Goal: Information Seeking & Learning: Learn about a topic

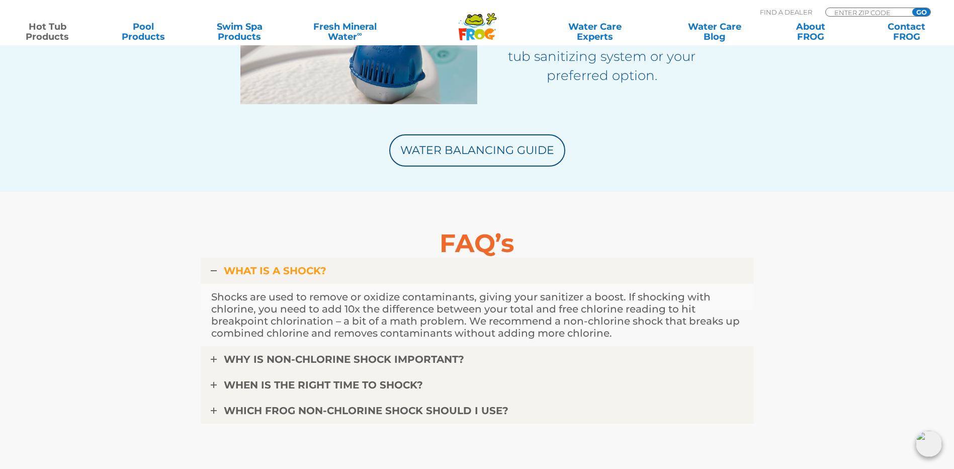
scroll to position [2264, 0]
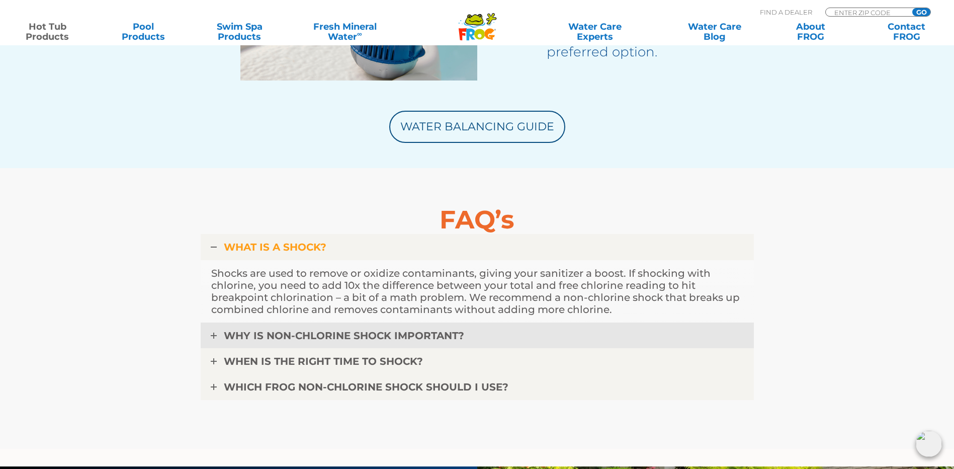
click at [367, 338] on span "WHY IS NON-CHLORINE SHOCK IMPORTANT?" at bounding box center [344, 335] width 240 height 12
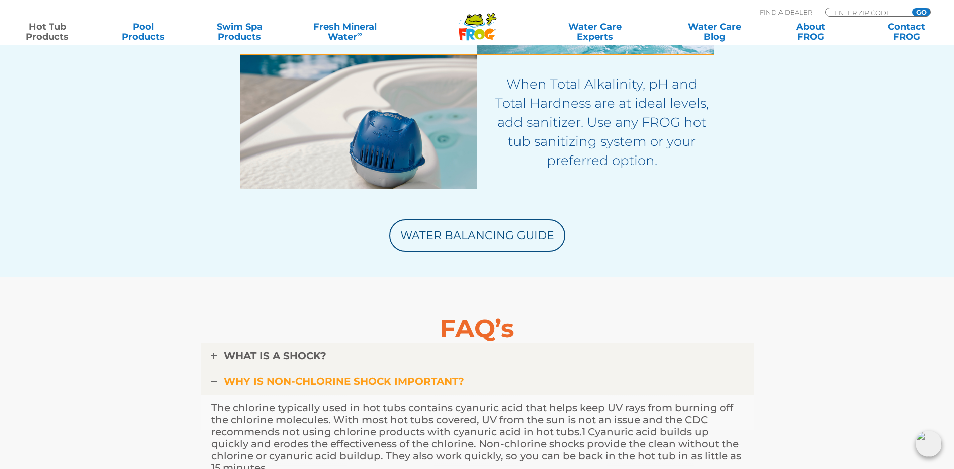
scroll to position [2415, 0]
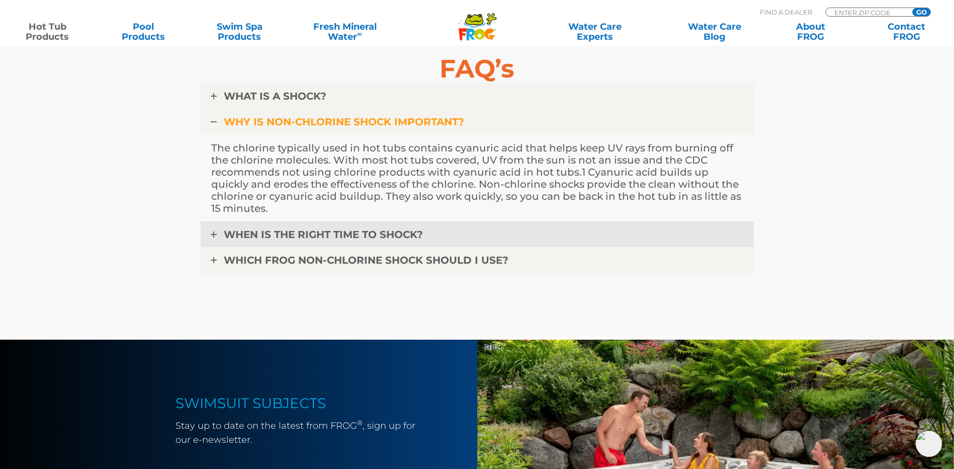
click at [374, 237] on span "WHEN IS THE RIGHT TIME TO SHOCK?" at bounding box center [323, 234] width 199 height 12
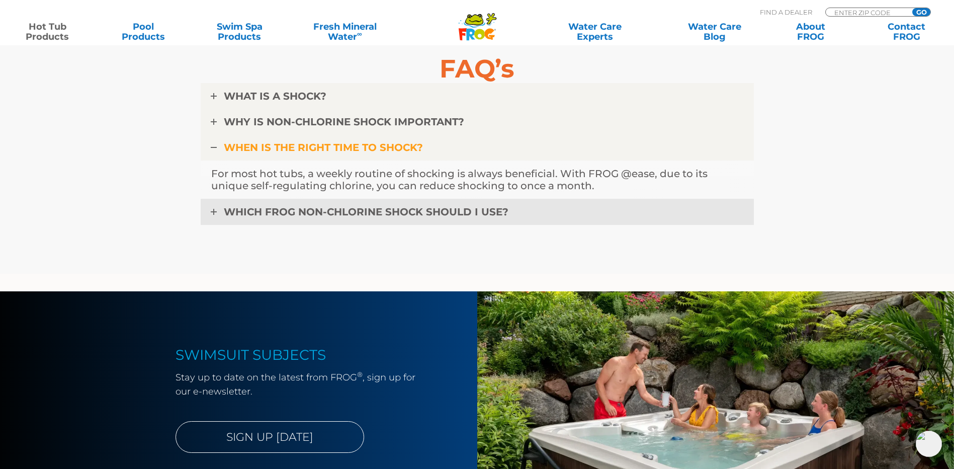
click at [324, 216] on span "WHICH FROG NON-CHLORINE SHOCK SHOULD I USE?" at bounding box center [366, 212] width 285 height 12
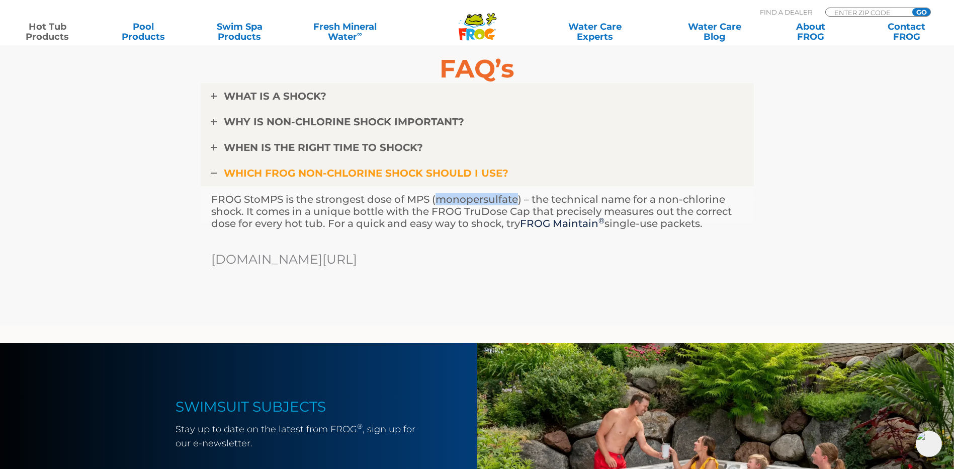
drag, startPoint x: 520, startPoint y: 198, endPoint x: 440, endPoint y: 200, distance: 80.5
click at [440, 200] on p "FROG StoMPS is the strongest dose of MPS (monopersulfate) – the technical name …" at bounding box center [477, 211] width 532 height 36
drag, startPoint x: 440, startPoint y: 200, endPoint x: 449, endPoint y: 201, distance: 9.1
click at [433, 281] on div "FAQ’s WHAT IS A SHOCK? Shocks are used to remove or oxidize contaminants, givin…" at bounding box center [477, 171] width 553 height 233
drag, startPoint x: 520, startPoint y: 201, endPoint x: 441, endPoint y: 198, distance: 79.0
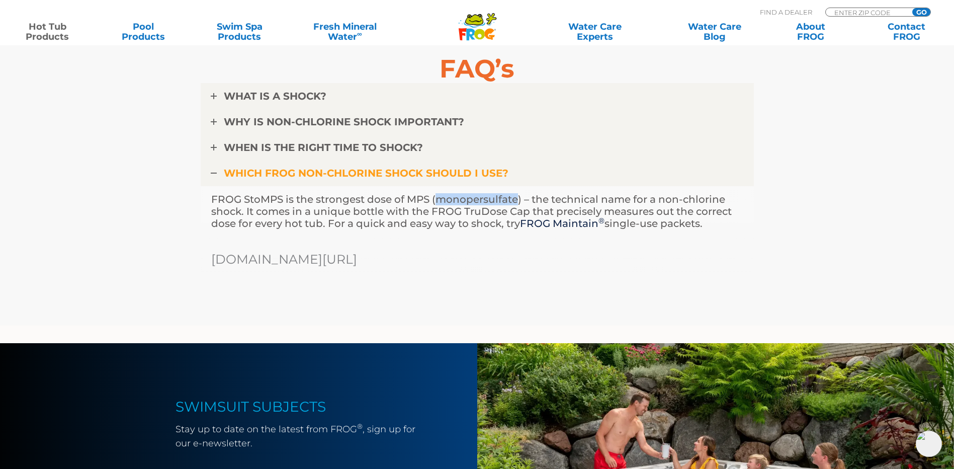
click at [441, 198] on p "FROG StoMPS is the strongest dose of MPS (monopersulfate) – the technical name …" at bounding box center [477, 211] width 532 height 36
click at [376, 315] on div "FAQ’s WHAT IS A SHOCK? Shocks are used to remove or oxidize contaminants, givin…" at bounding box center [478, 171] width 604 height 308
